Goal: Task Accomplishment & Management: Manage account settings

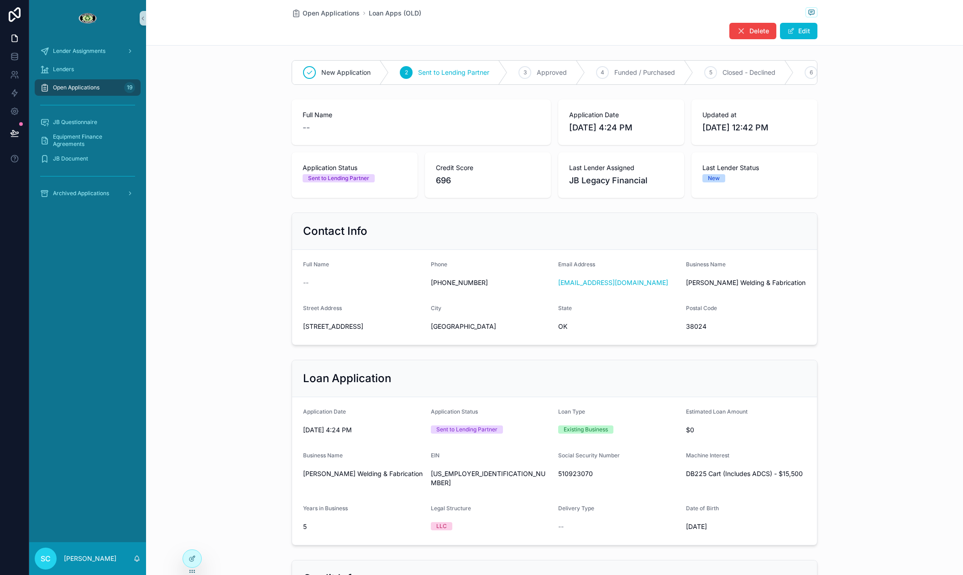
scroll to position [307, 0]
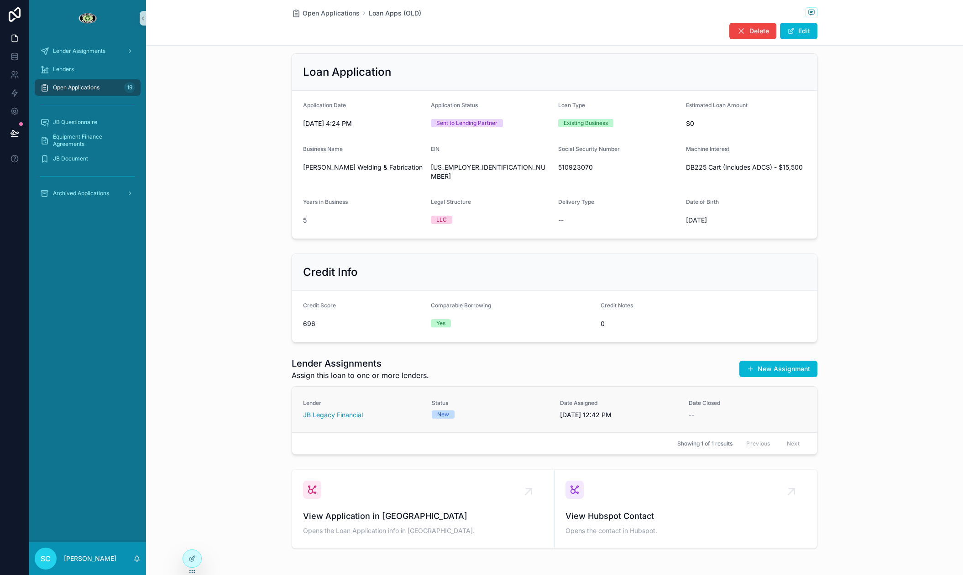
click at [700, 400] on span "Date Closed" at bounding box center [747, 403] width 118 height 7
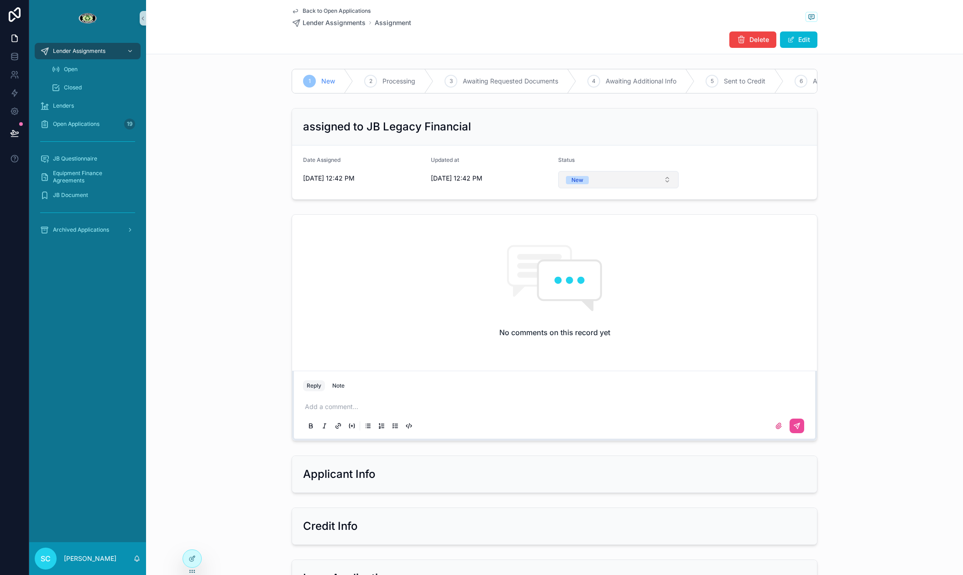
click at [574, 182] on div "New" at bounding box center [577, 180] width 12 height 8
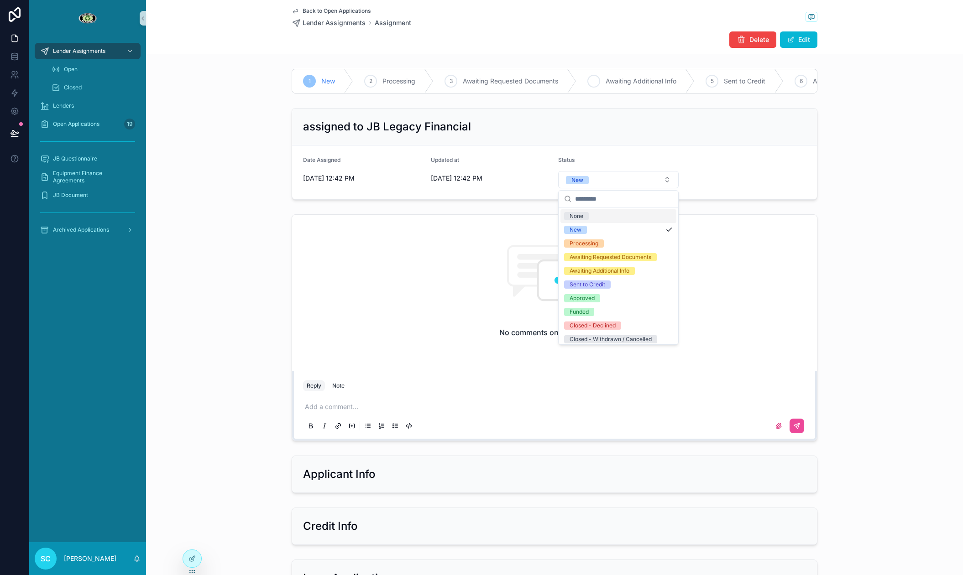
drag, startPoint x: 695, startPoint y: 111, endPoint x: 694, endPoint y: 91, distance: 20.5
click at [695, 111] on div "assigned to JB Legacy Financial" at bounding box center [554, 127] width 525 height 37
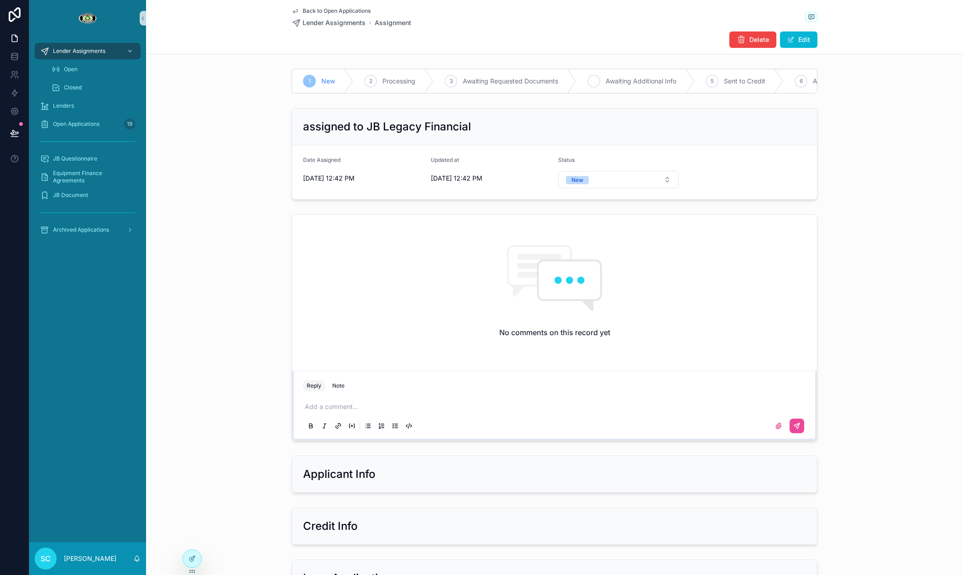
scroll to position [0, 476]
click at [620, 84] on span "Closed - Withdrawn / Cancelled" at bounding box center [635, 81] width 95 height 9
click at [307, 13] on span "Back to Open Applications" at bounding box center [336, 10] width 68 height 7
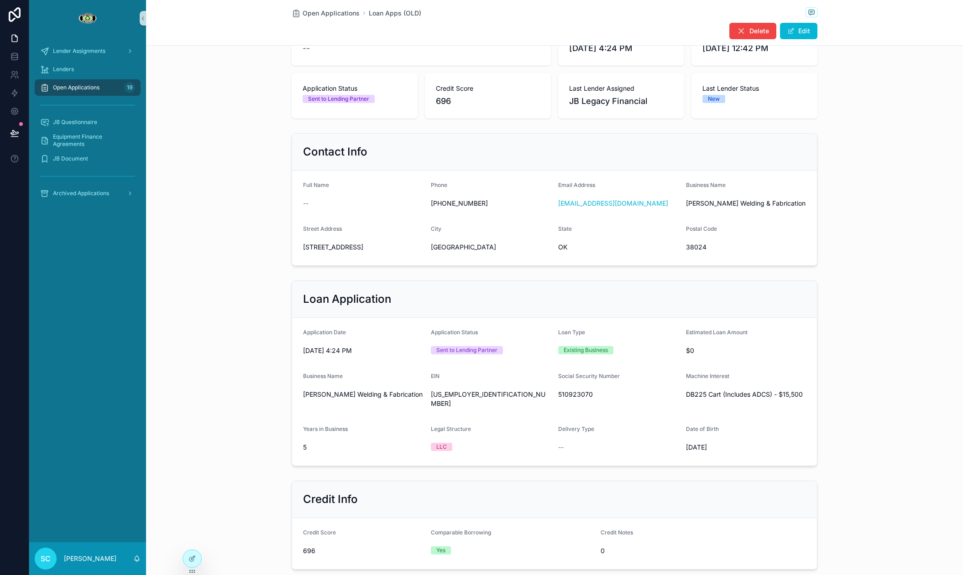
scroll to position [247, 0]
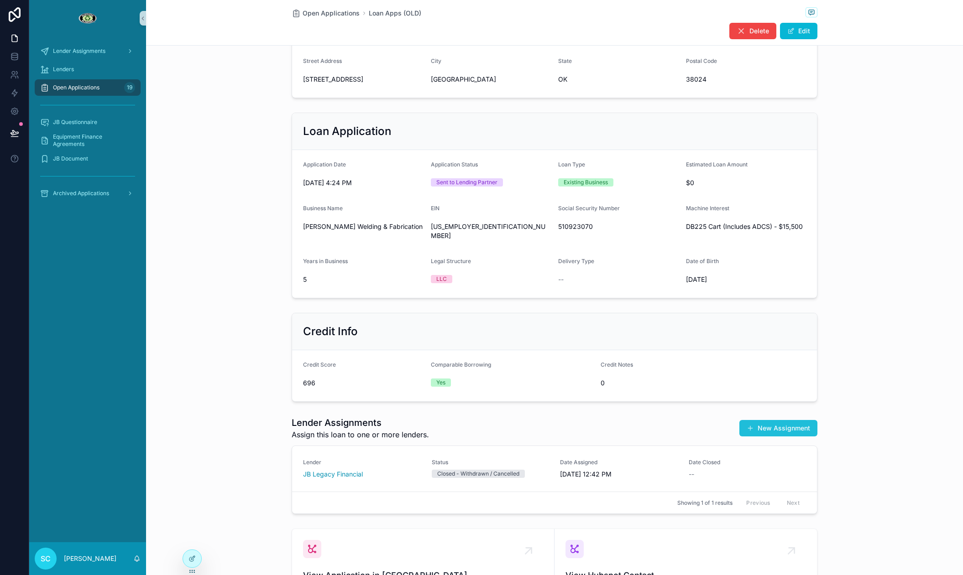
click at [768, 420] on button "New Assignment" at bounding box center [778, 428] width 78 height 16
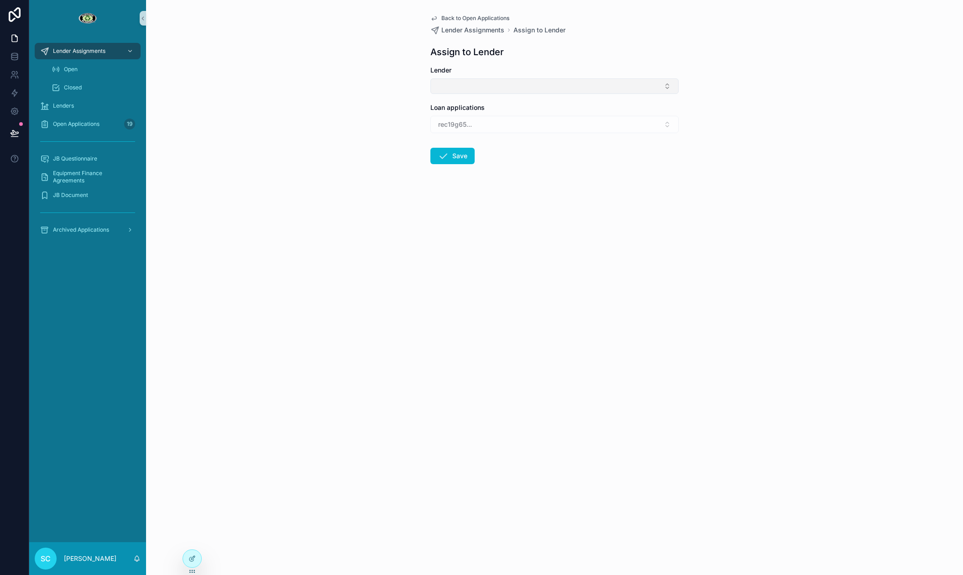
click at [447, 87] on button "Select Button" at bounding box center [554, 86] width 248 height 16
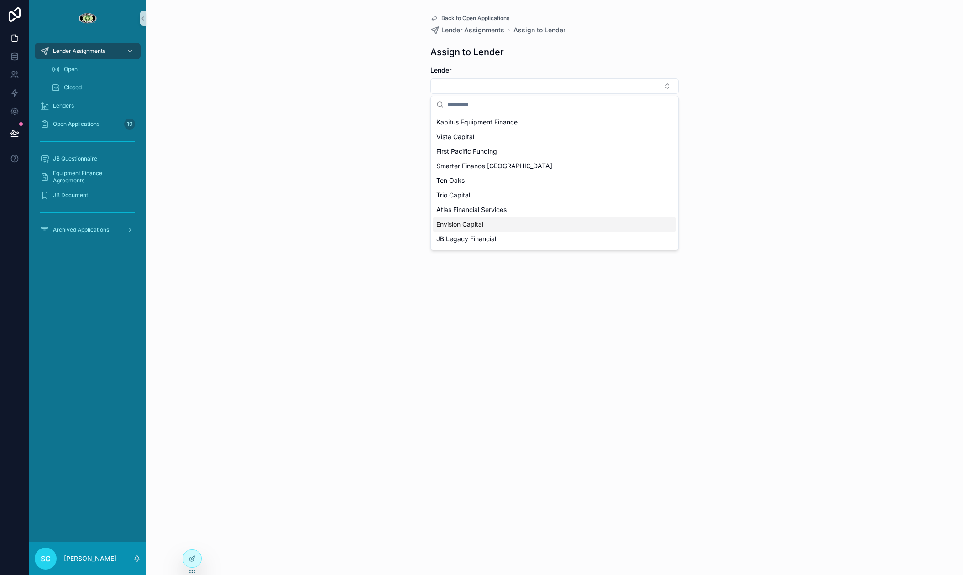
scroll to position [13, 0]
click at [464, 239] on span "Alliance Leasing" at bounding box center [460, 240] width 48 height 9
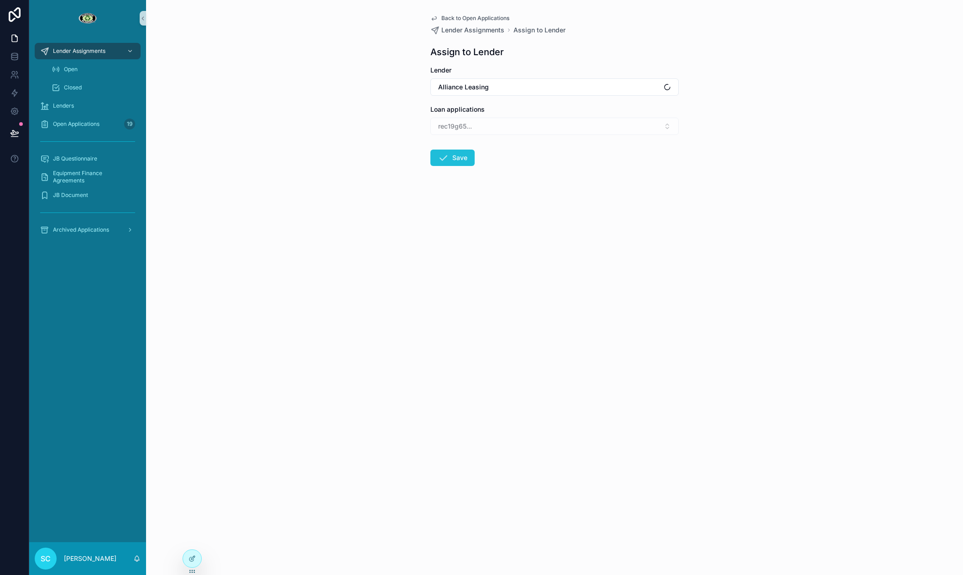
click at [466, 155] on button "Save" at bounding box center [452, 158] width 44 height 16
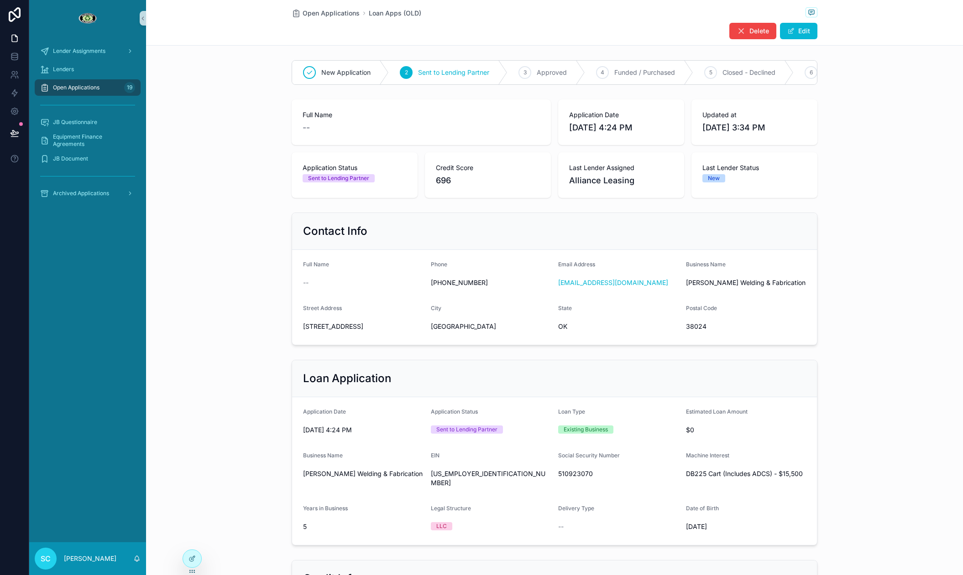
scroll to position [379, 0]
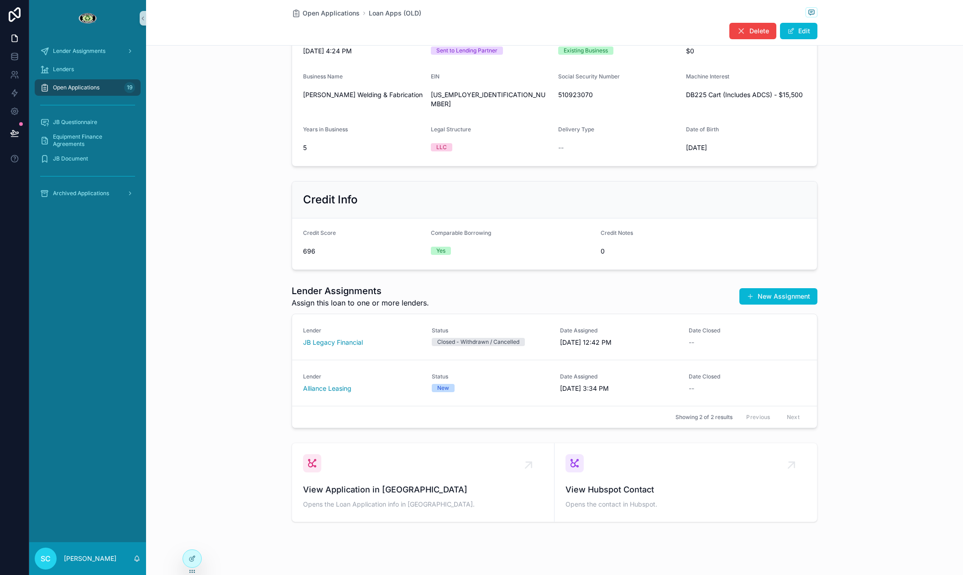
click at [502, 373] on div "Status New" at bounding box center [491, 382] width 118 height 19
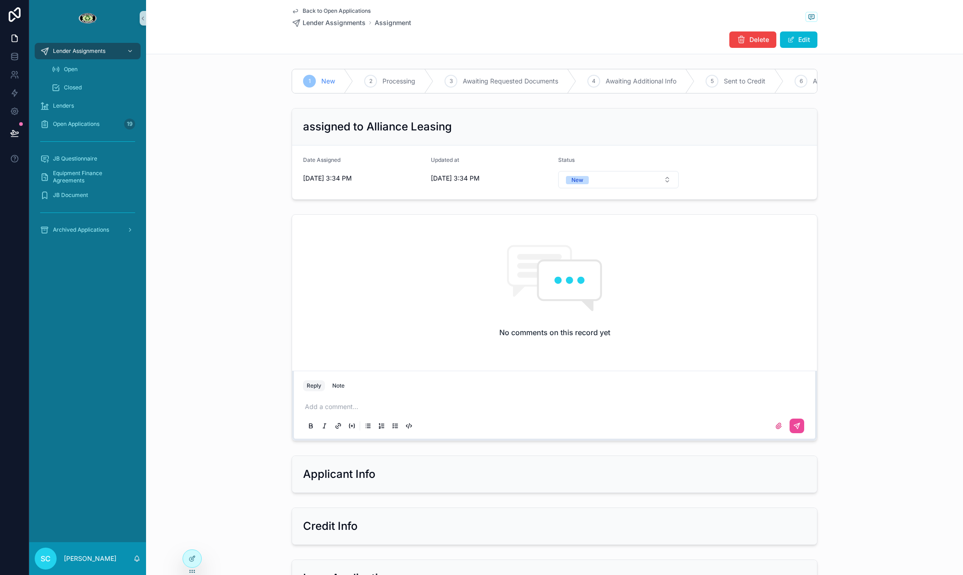
click at [406, 406] on p "scrollable content" at bounding box center [556, 406] width 503 height 9
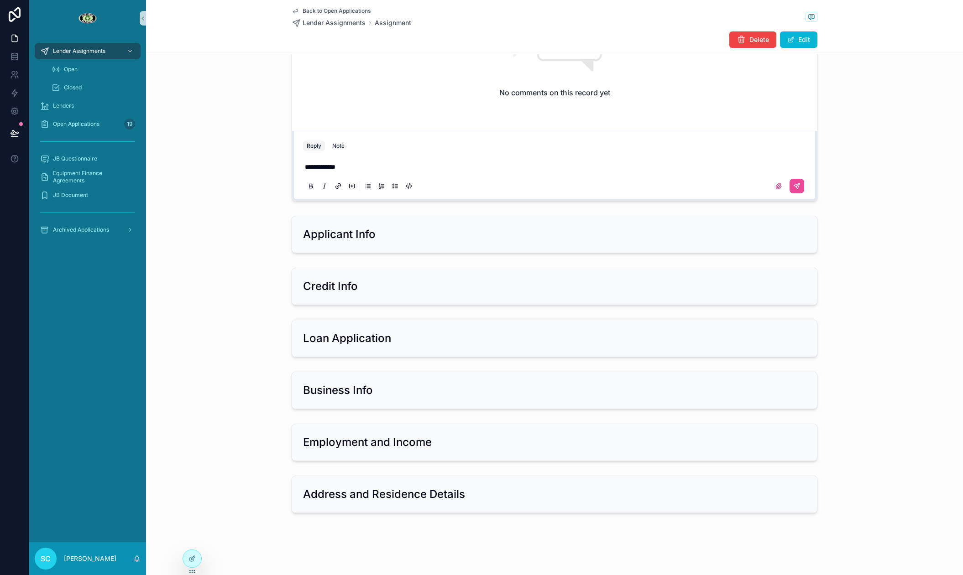
click at [343, 229] on h2 "Applicant Info" at bounding box center [339, 234] width 73 height 15
drag, startPoint x: 313, startPoint y: 228, endPoint x: 383, endPoint y: 231, distance: 69.4
click at [383, 231] on div "Applicant Info" at bounding box center [554, 234] width 503 height 15
click at [440, 350] on div "Loan Application" at bounding box center [554, 338] width 525 height 36
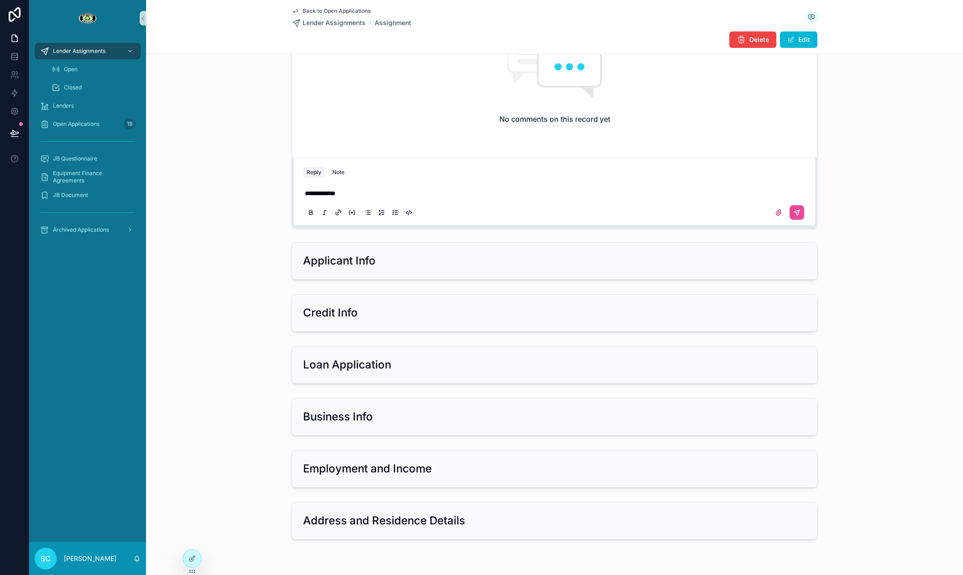
scroll to position [214, 0]
drag, startPoint x: 334, startPoint y: 191, endPoint x: 278, endPoint y: 191, distance: 56.6
click at [278, 191] on div "**********" at bounding box center [554, 113] width 817 height 234
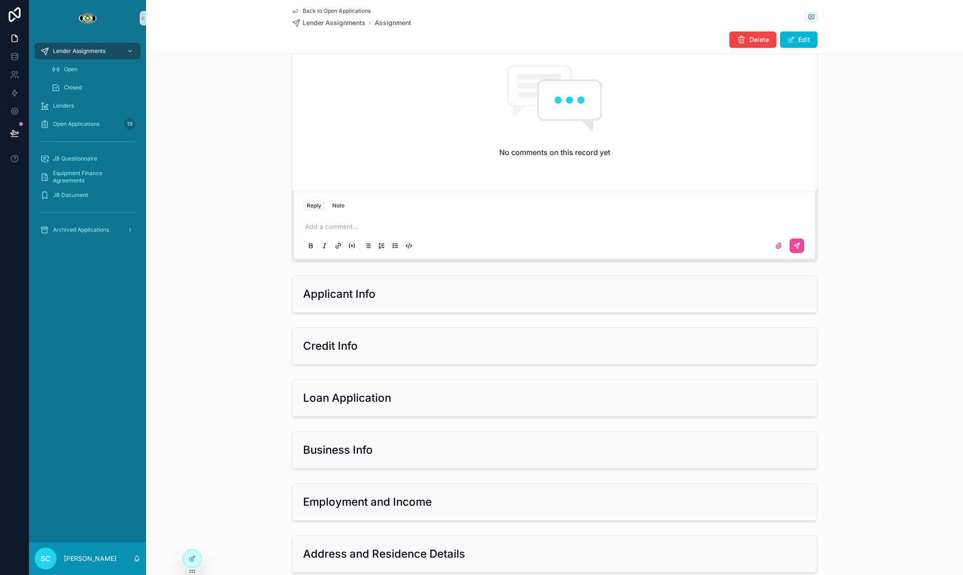
scroll to position [0, 0]
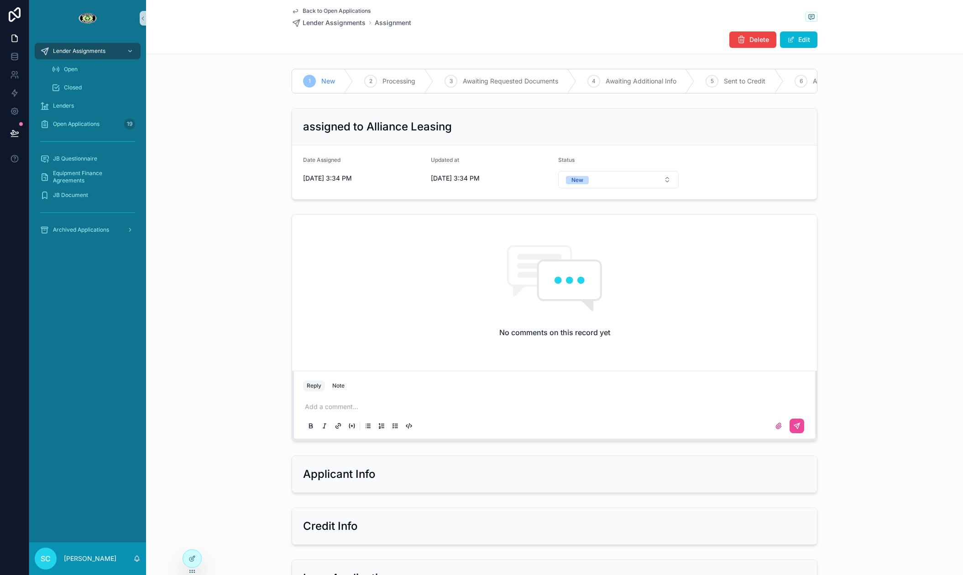
click at [304, 11] on span "Back to Open Applications" at bounding box center [336, 10] width 68 height 7
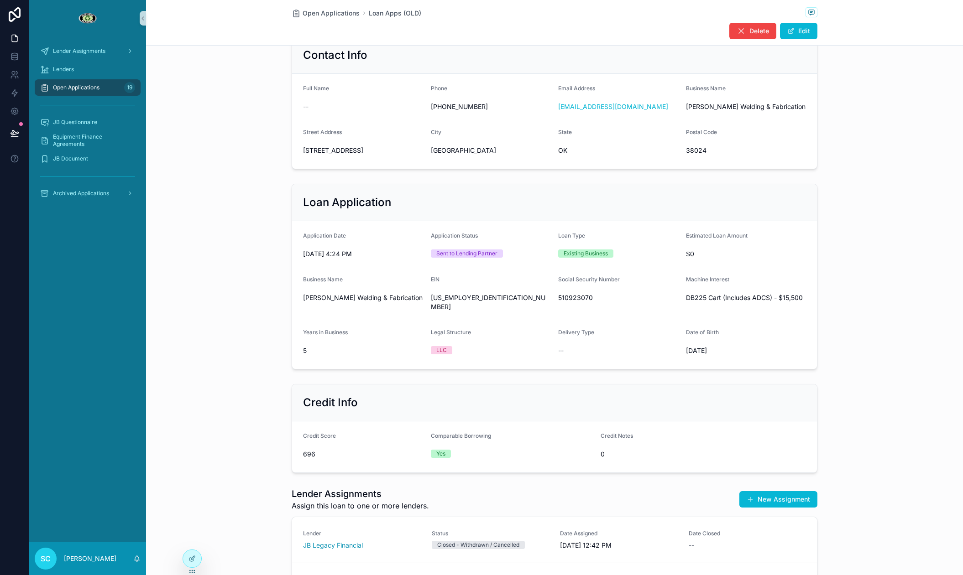
scroll to position [174, 0]
